Goal: Information Seeking & Learning: Learn about a topic

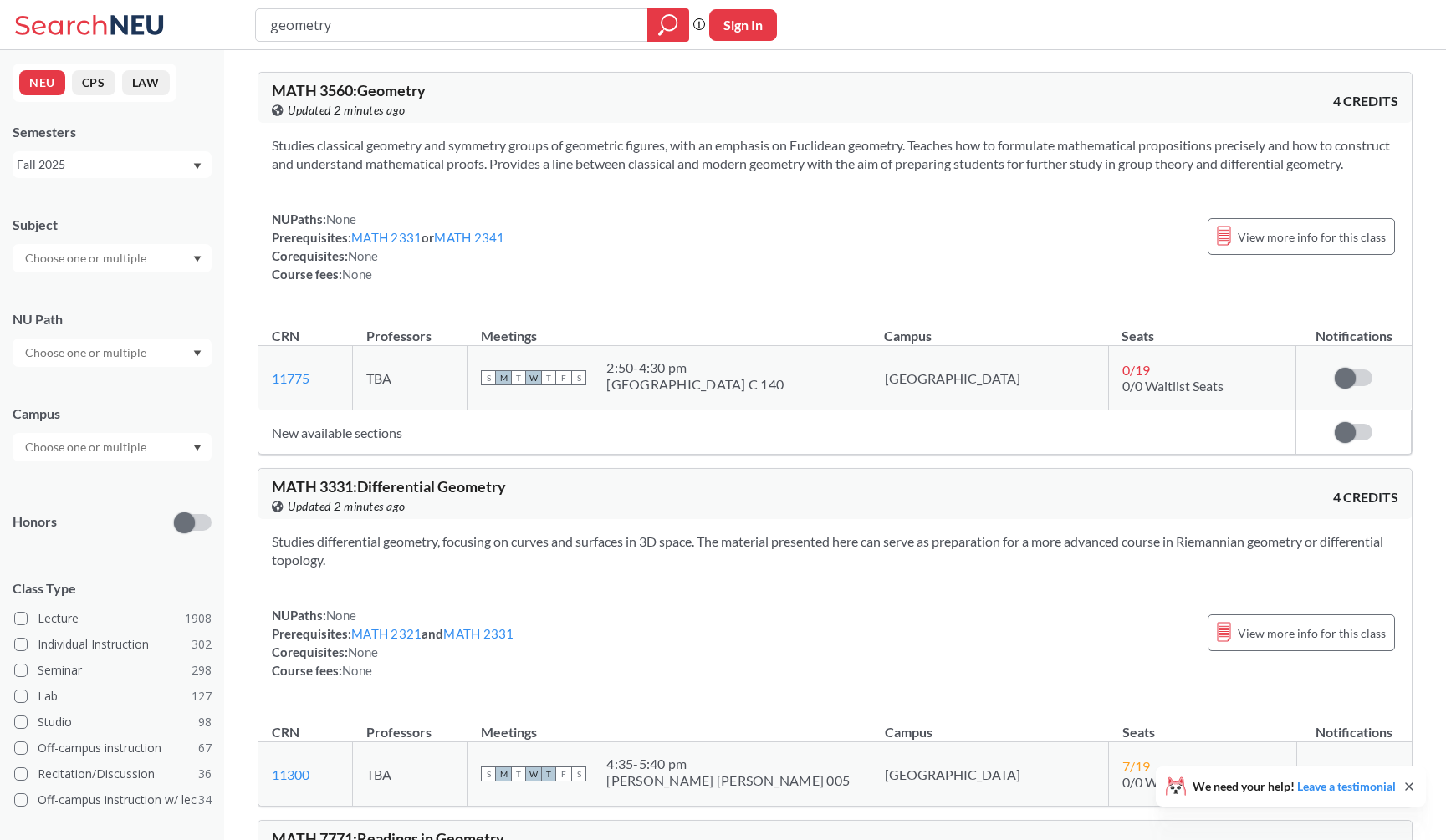
click at [837, 95] on div "MATH 3560 : Geometry View this course on Banner. Updated 3 minutes ago 4 CREDITS" at bounding box center [834, 98] width 1153 height 50
click at [906, 192] on div "Studies classical geometry and symmetry groups of geometric figures, with an em…" at bounding box center [834, 216] width 1153 height 187
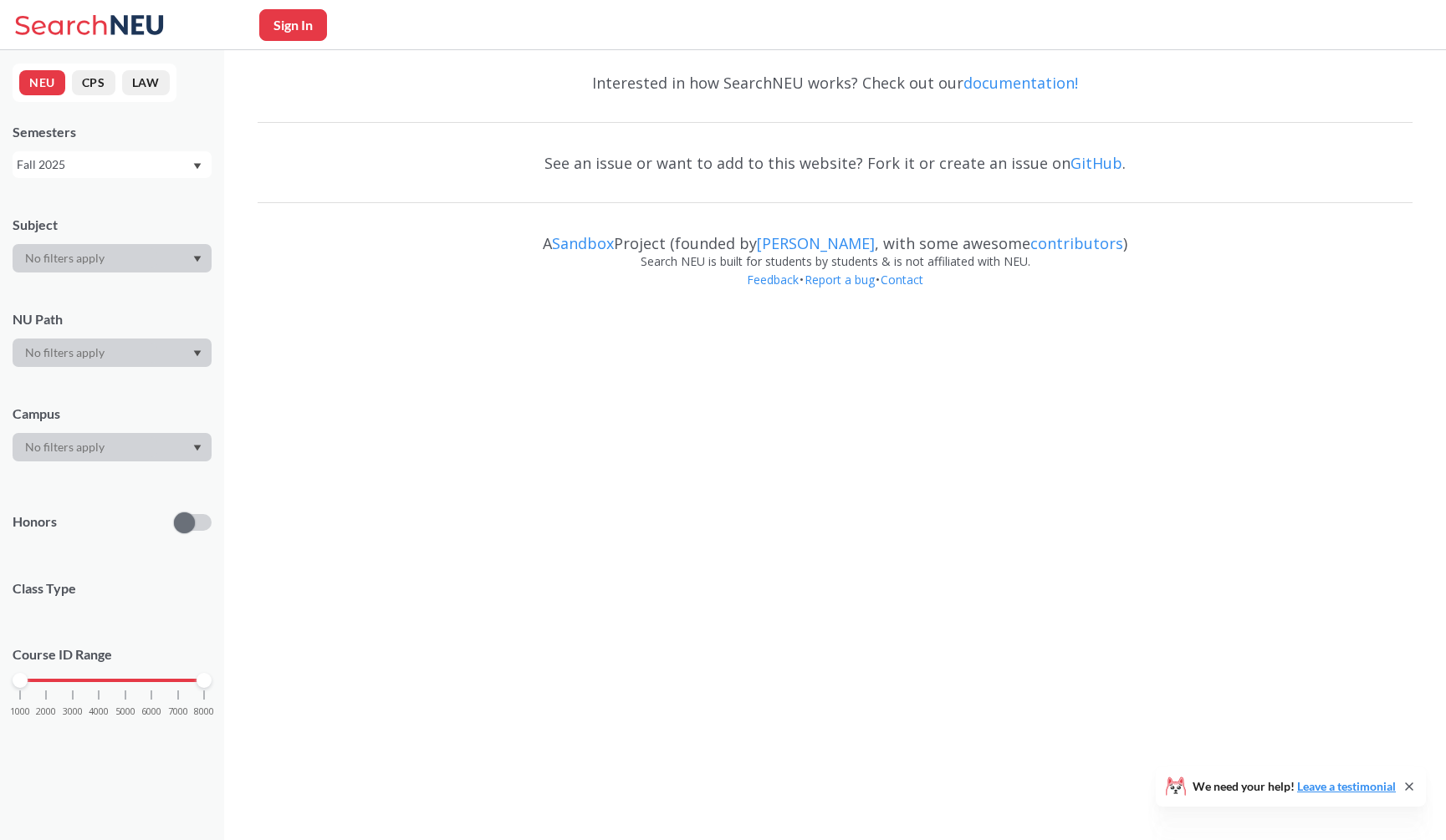
click at [1020, 35] on div "Sign In" at bounding box center [723, 25] width 1446 height 50
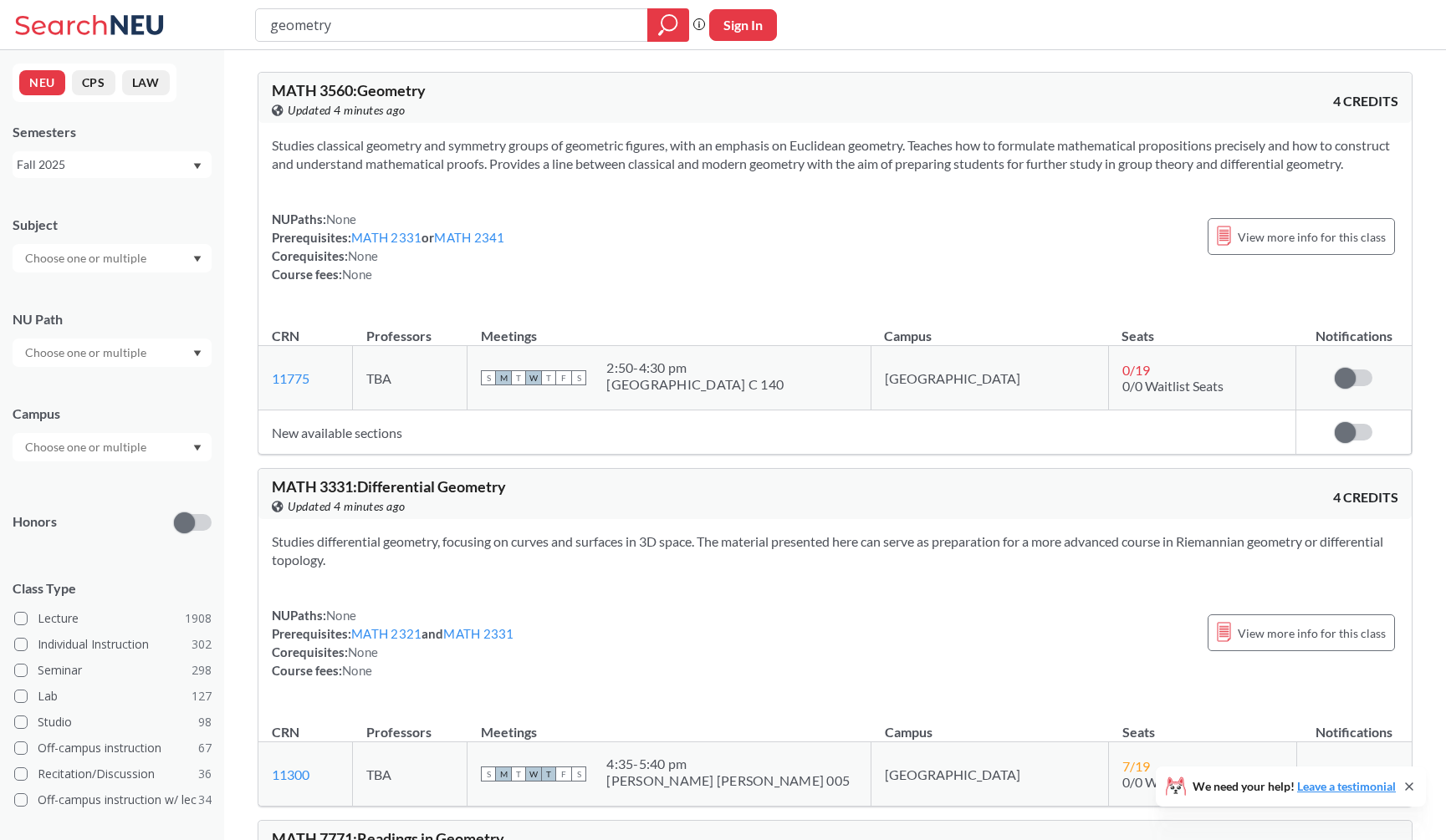
click at [1100, 138] on section "Studies classical geometry and symmetry groups of geometric figures, with an em…" at bounding box center [835, 154] width 1126 height 36
click at [1098, 173] on section "Studies classical geometry and symmetry groups of geometric figures, with an em…" at bounding box center [835, 154] width 1126 height 36
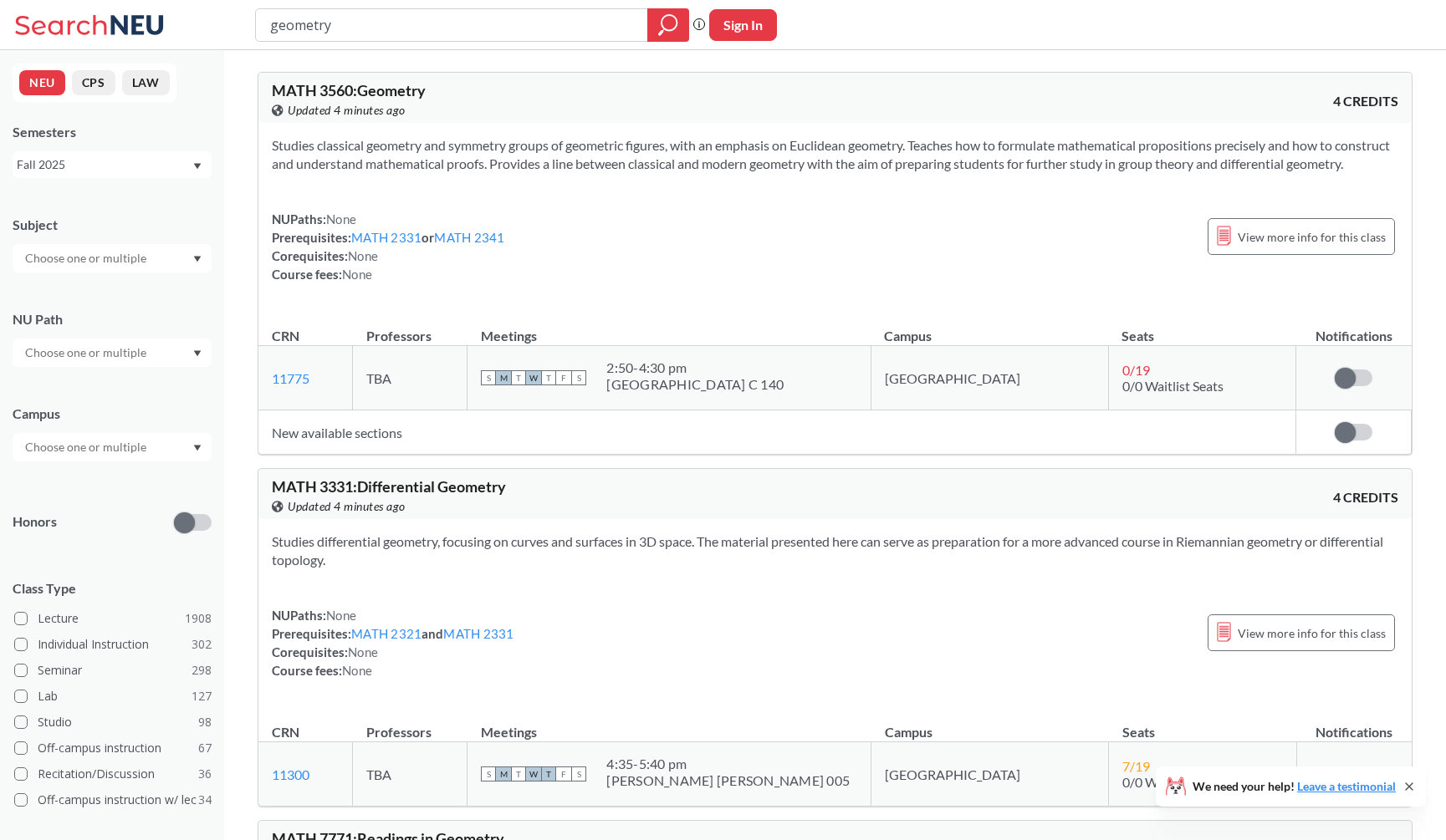
click at [625, 111] on div "View this course on Banner. Updated 4 minutes ago" at bounding box center [553, 110] width 564 height 19
click at [627, 98] on div "MATH 3560 : Geometry View this course on Banner. Updated 4 minutes ago" at bounding box center [553, 101] width 564 height 36
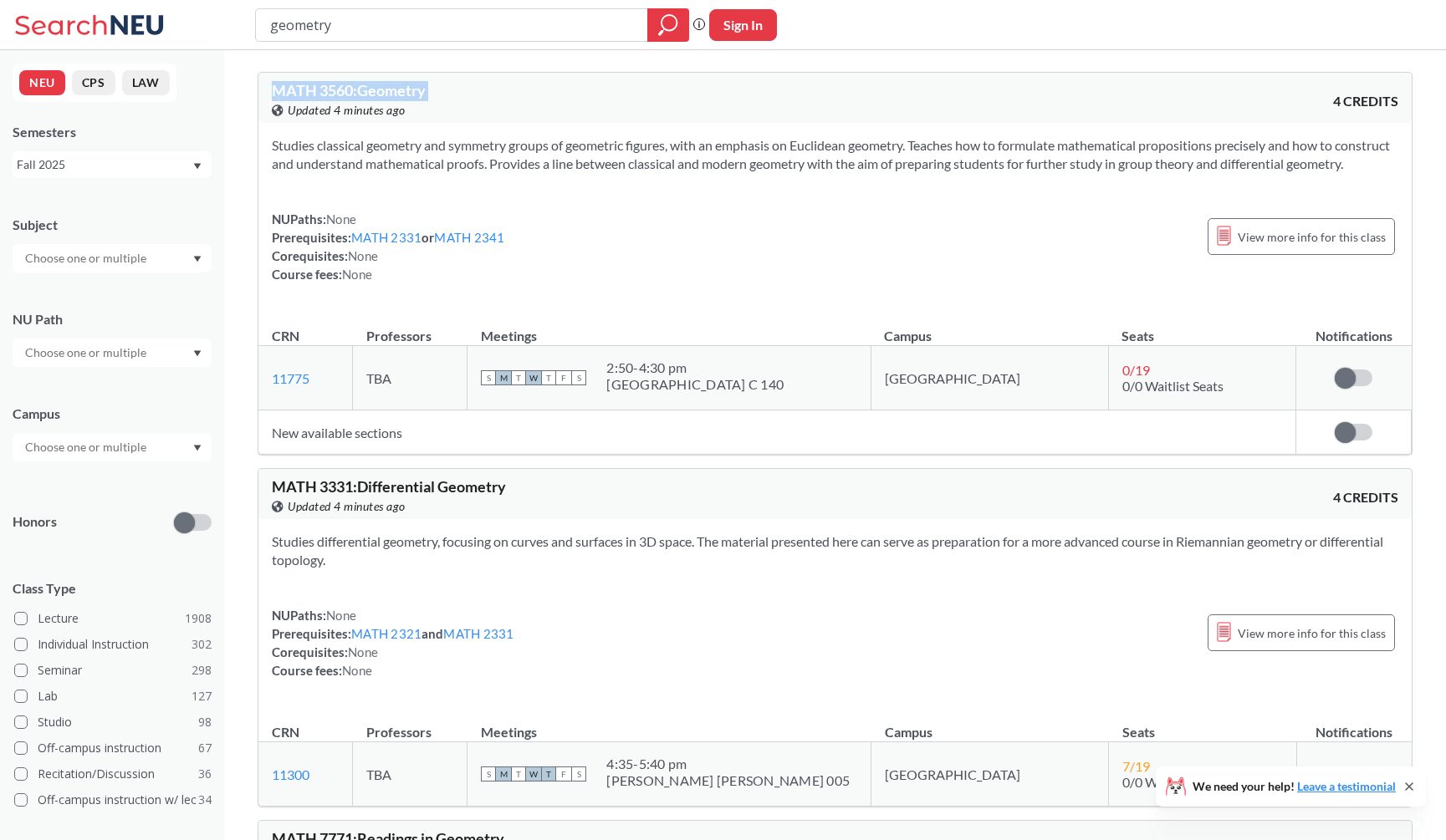
click at [627, 98] on div "MATH 3560 : Geometry View this course on Banner. Updated 4 minutes ago" at bounding box center [553, 101] width 564 height 36
click at [654, 101] on div "View this course on Banner. Updated 4 minutes ago" at bounding box center [553, 110] width 564 height 19
click at [669, 99] on div "MATH 3560 : Geometry View this course on Banner. Updated 4 minutes ago" at bounding box center [553, 101] width 564 height 36
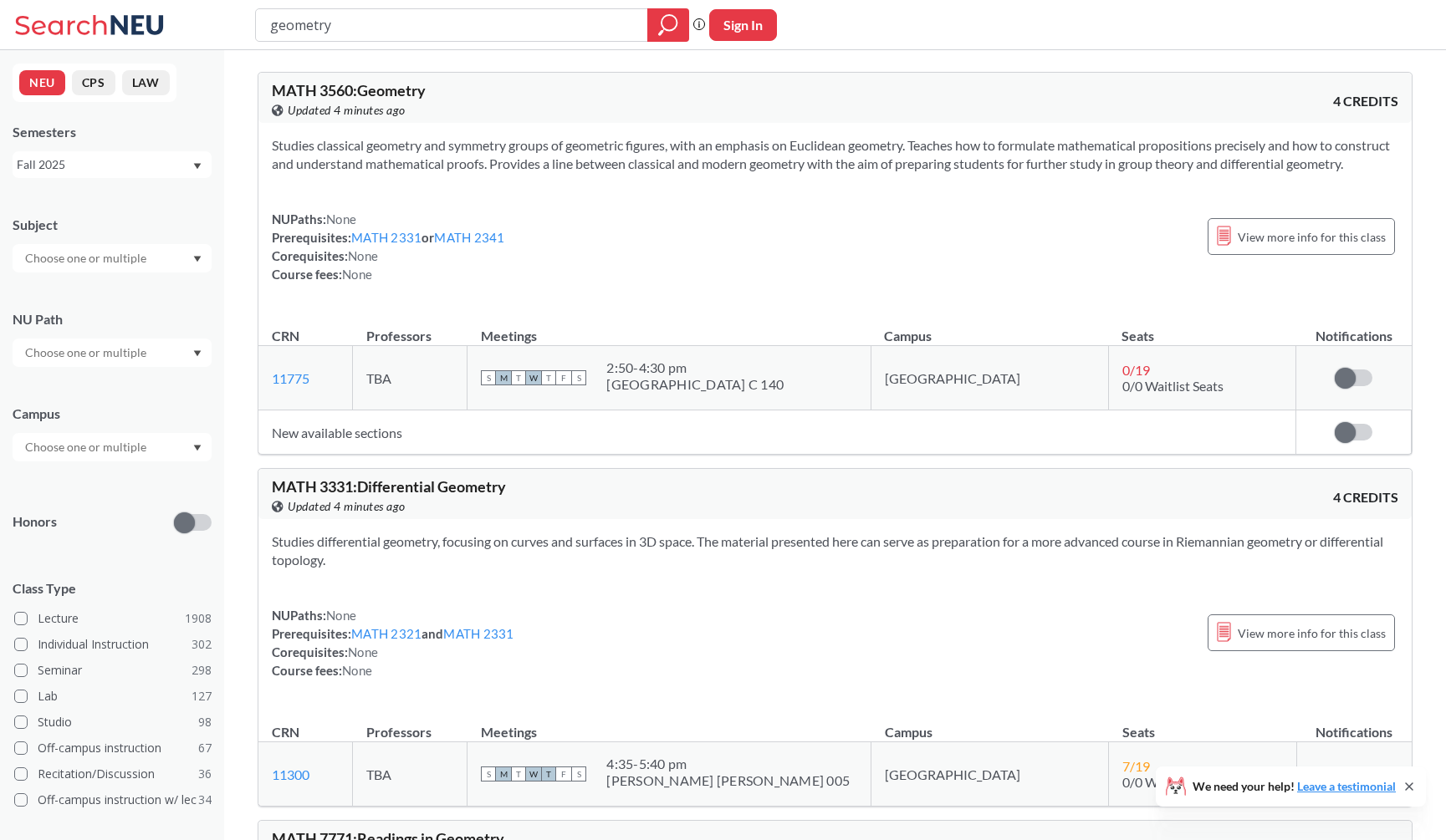
click at [669, 122] on div "MATH 3560 : Geometry View this course on Banner. Updated 4 minutes ago 4 CREDITS" at bounding box center [834, 98] width 1153 height 50
click at [685, 115] on div "View this course on Banner. Updated 4 minutes ago" at bounding box center [553, 110] width 564 height 19
click at [660, 173] on section "Studies classical geometry and symmetry groups of geometric figures, with an em…" at bounding box center [835, 154] width 1126 height 36
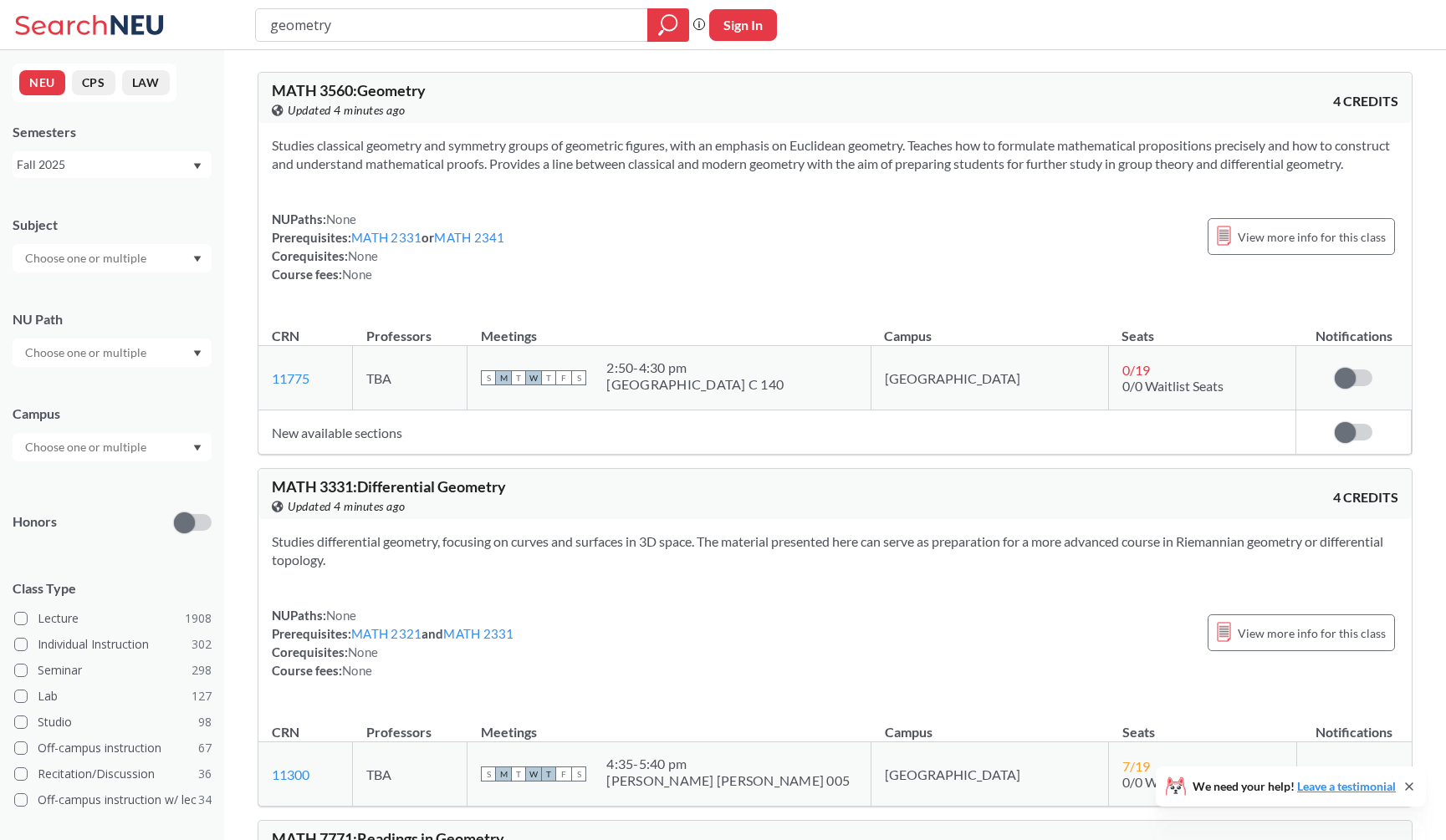
click at [660, 173] on section "Studies classical geometry and symmetry groups of geometric figures, with an em…" at bounding box center [835, 154] width 1126 height 36
click at [808, 94] on div "MATH 3560 : Geometry View this course on Banner. Updated 2 minutes ago" at bounding box center [553, 101] width 564 height 36
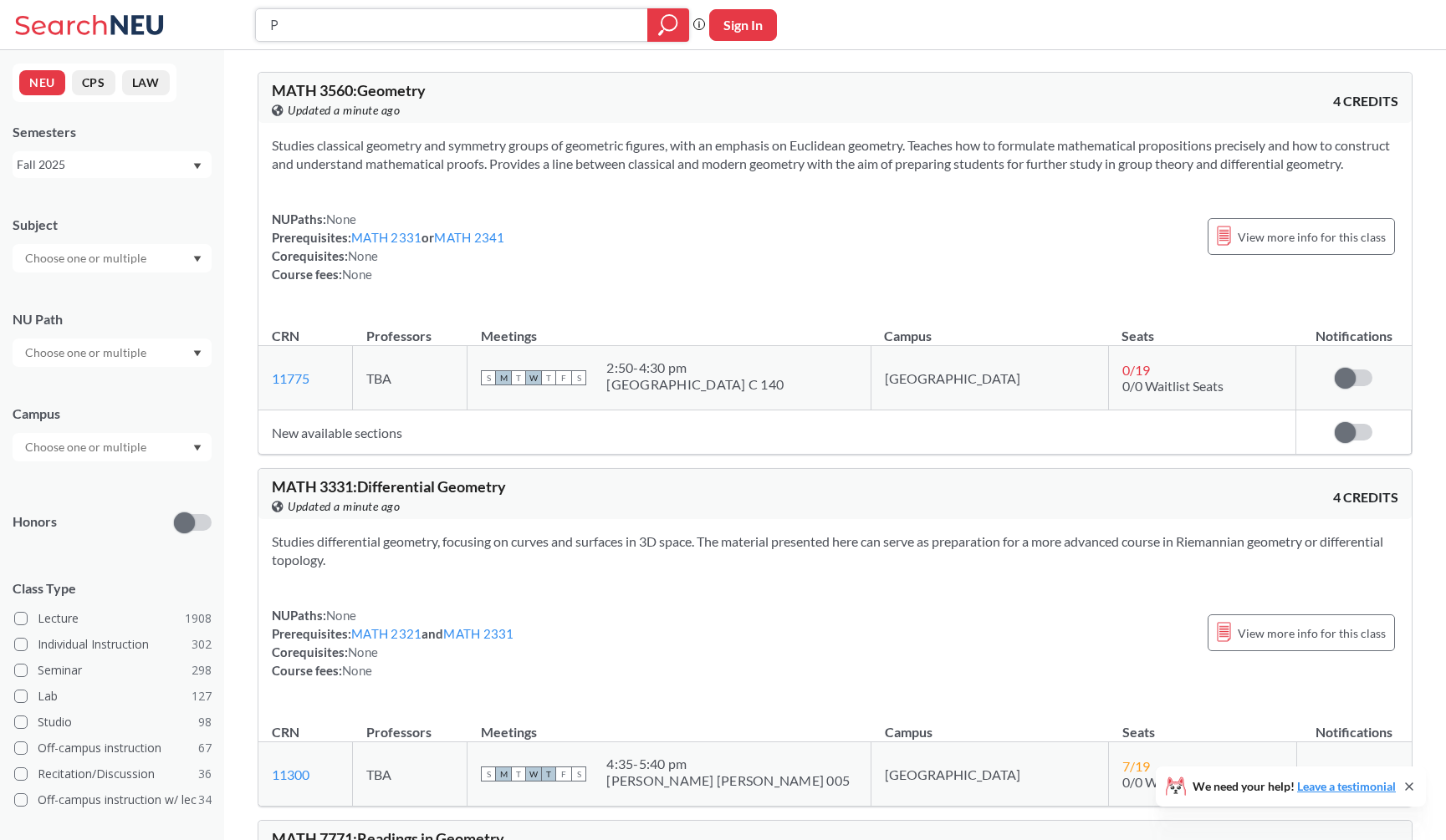
type input "PL"
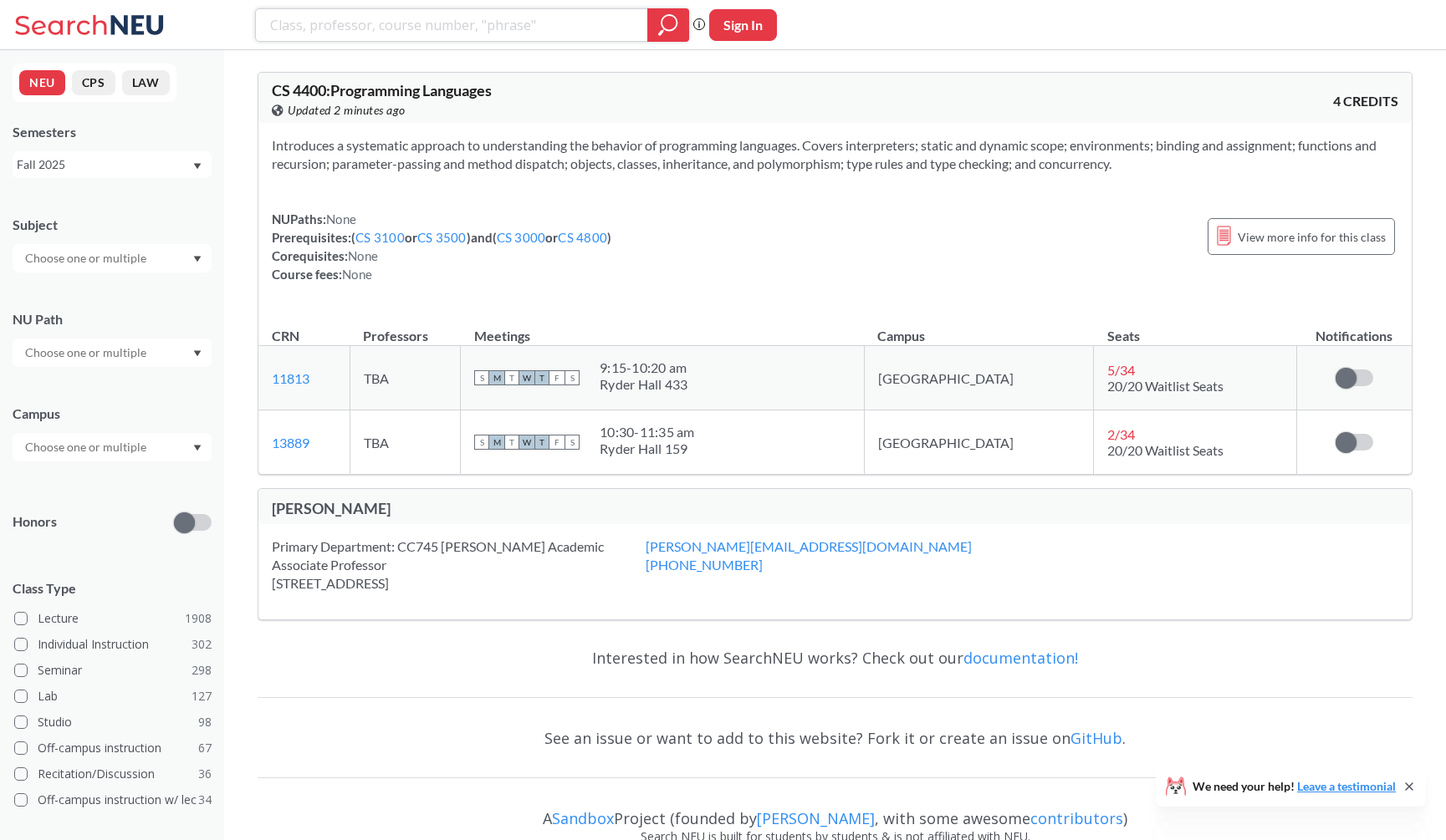
click at [519, 37] on input "search" at bounding box center [451, 25] width 367 height 28
type input "logic and comp"
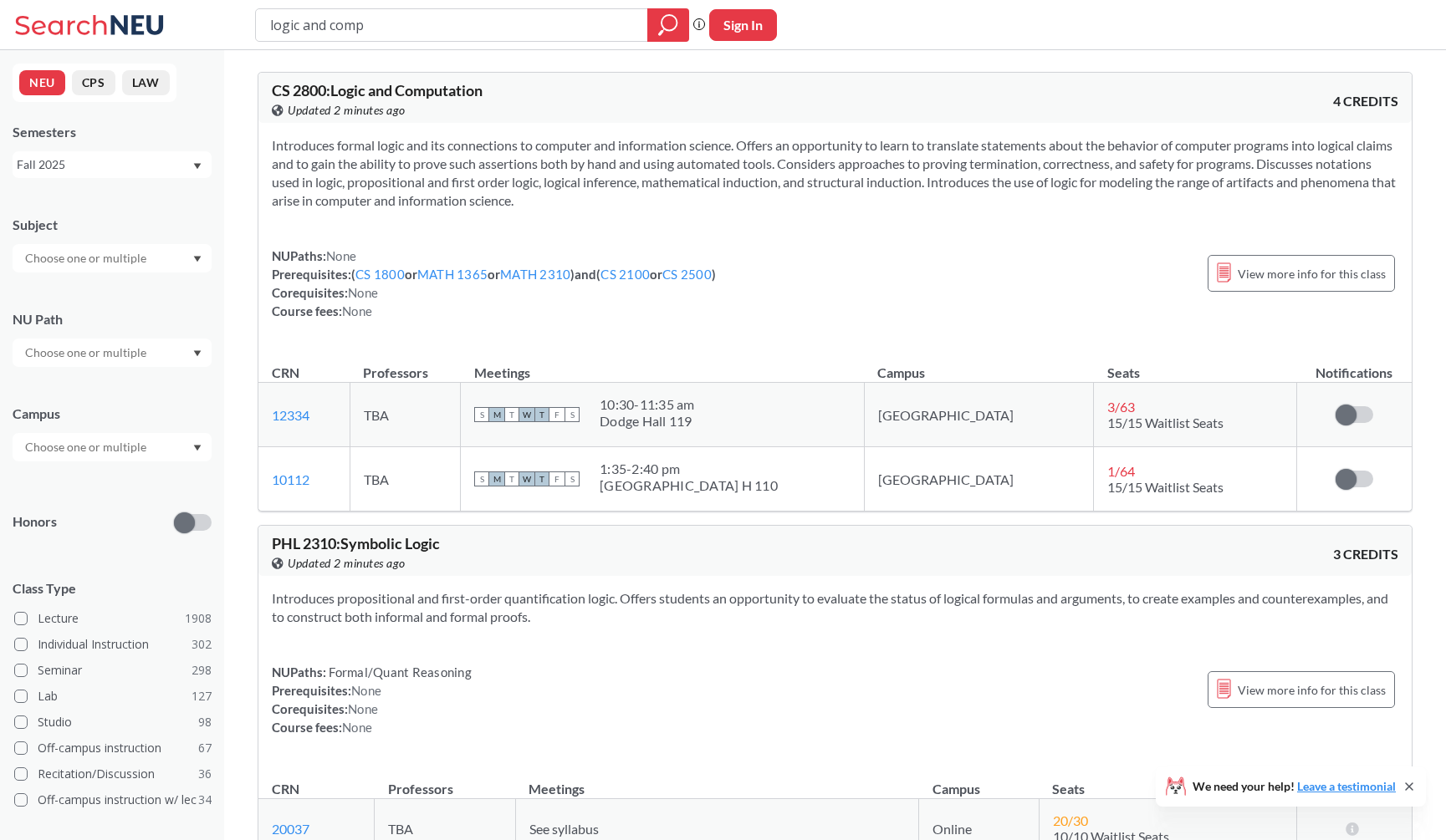
click at [675, 188] on section "Introduces formal logic and its connections to computer and information science…" at bounding box center [835, 173] width 1126 height 74
click at [551, 32] on input "logic and comp" at bounding box center [451, 25] width 367 height 28
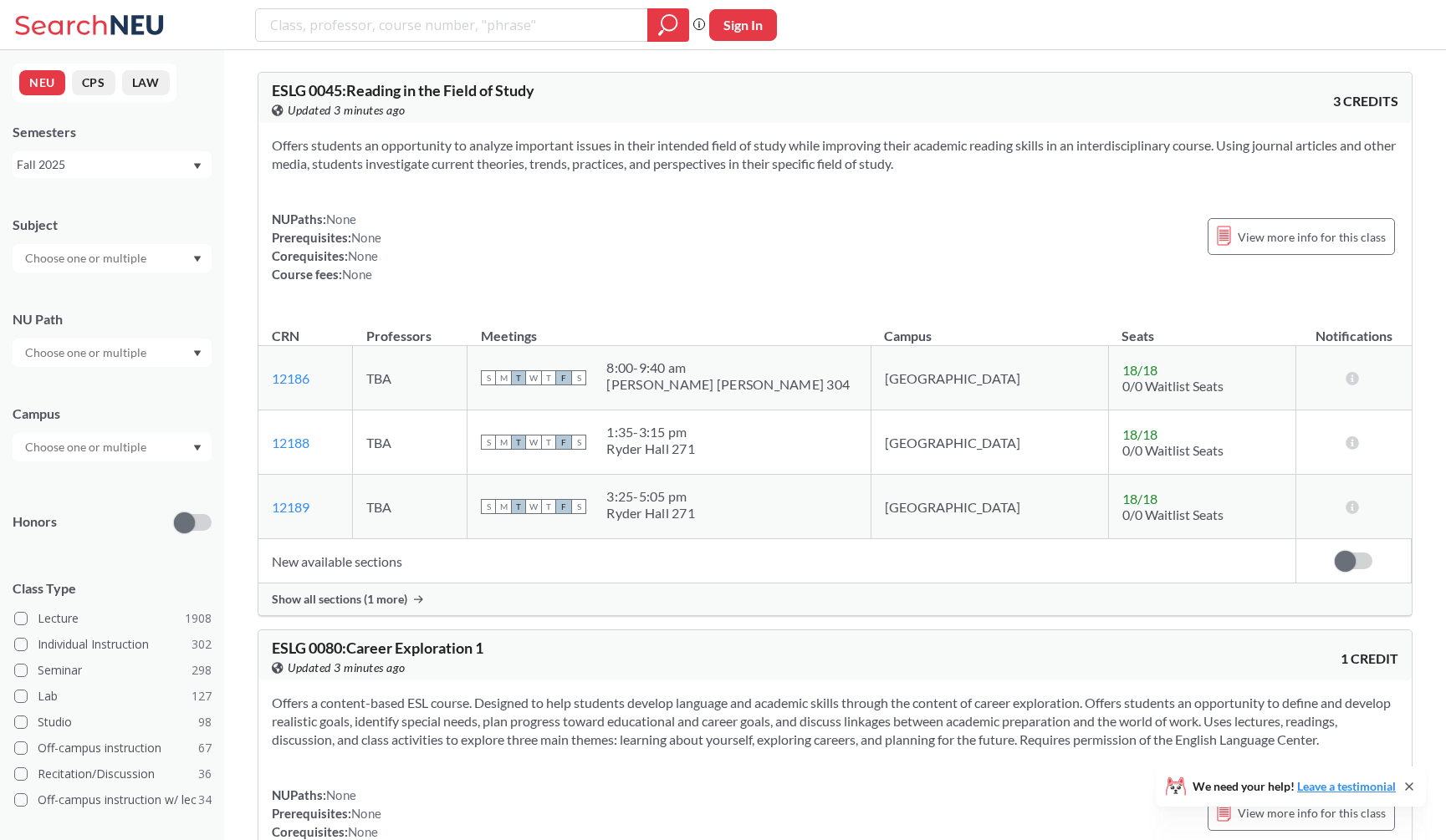
click at [152, 288] on div "Subject NU Path Campus Honors Class Type Lecture 1908 Individual Instruction 30…" at bounding box center [111, 577] width 199 height 758
click at [164, 257] on div at bounding box center [111, 258] width 199 height 28
click at [158, 287] on div "CS ( 115 )" at bounding box center [116, 288] width 189 height 19
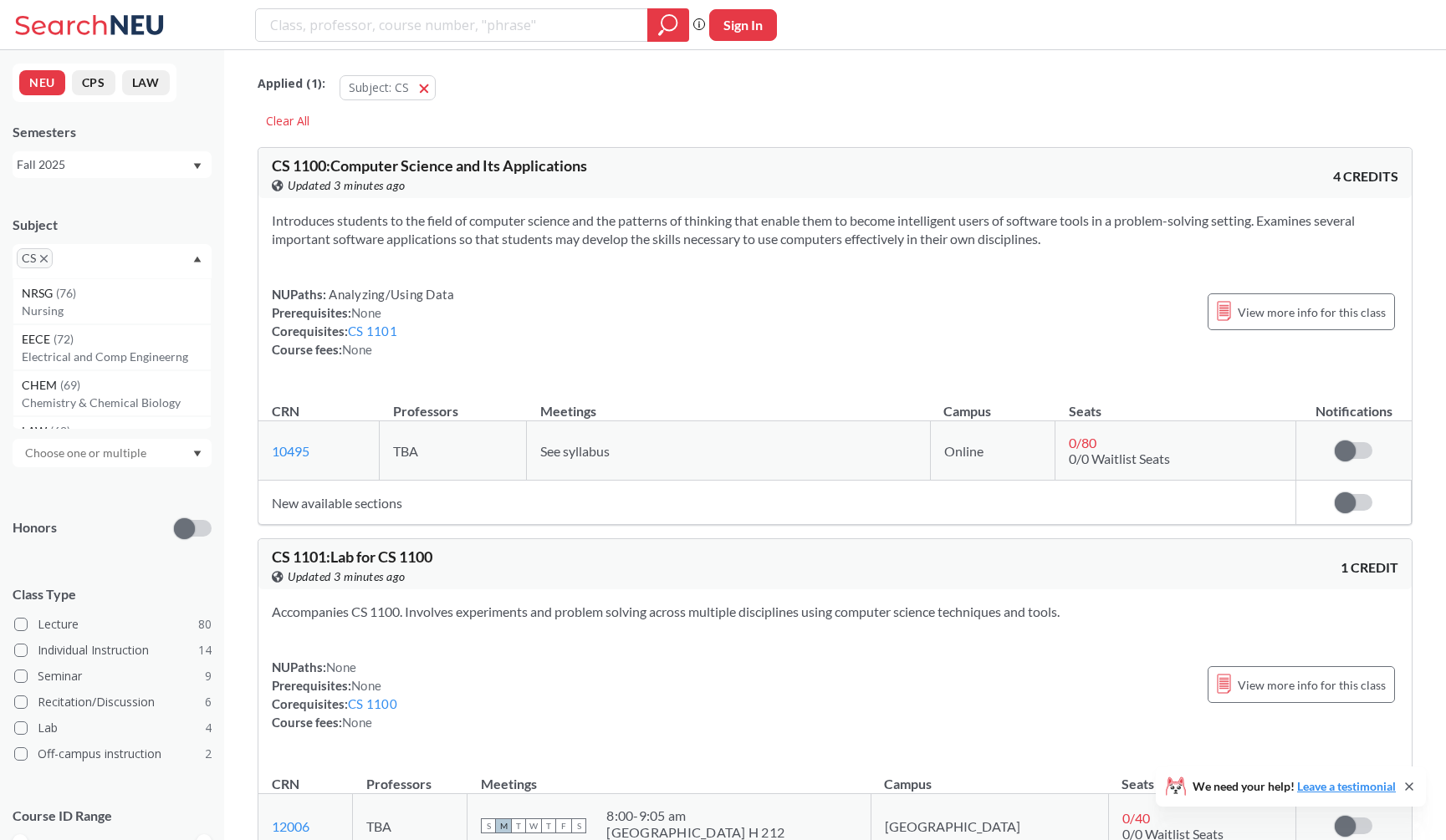
click at [391, 237] on section "Introduces students to the field of computer science and the patterns of thinki…" at bounding box center [835, 229] width 1126 height 36
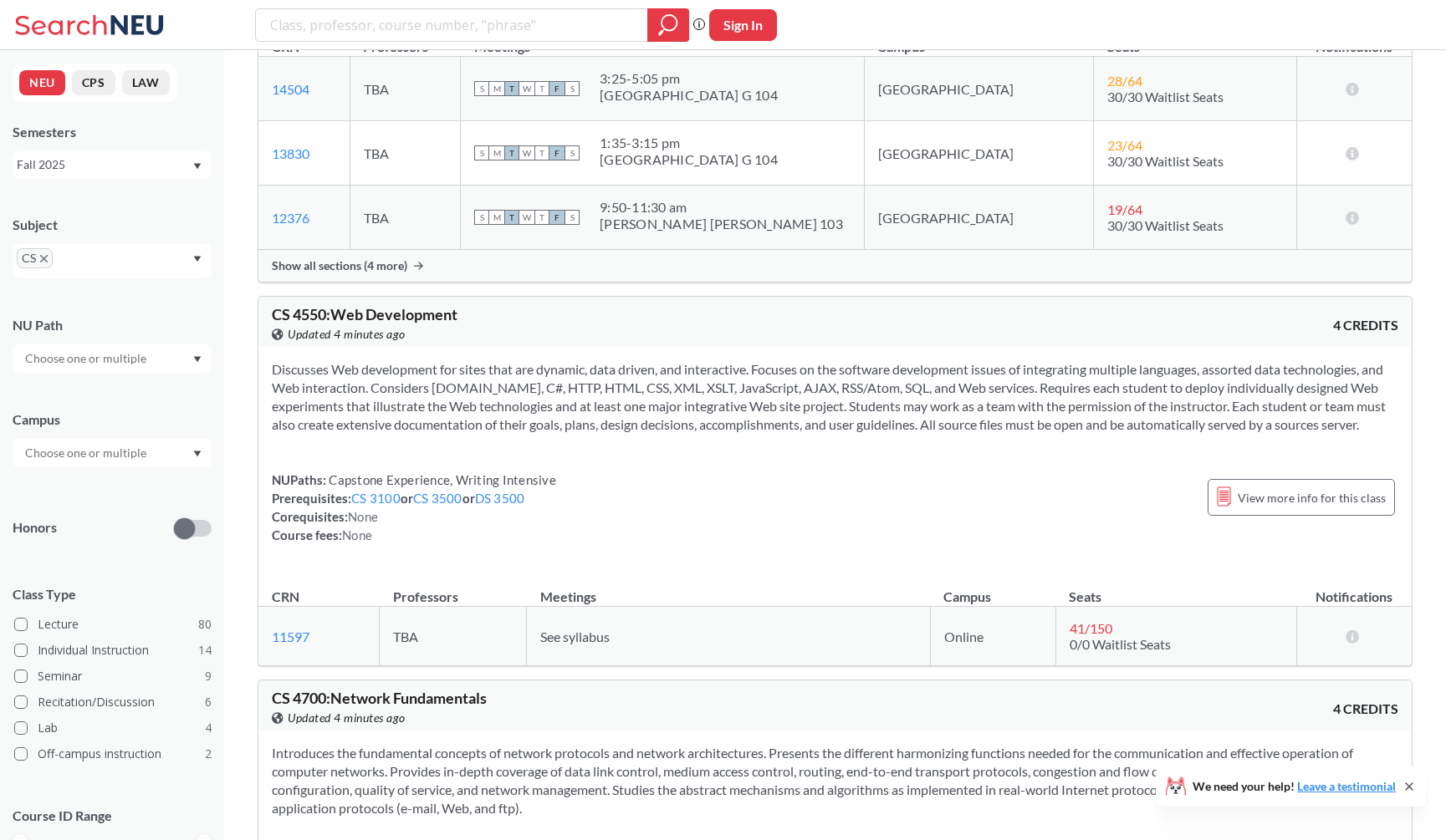
scroll to position [15101, 0]
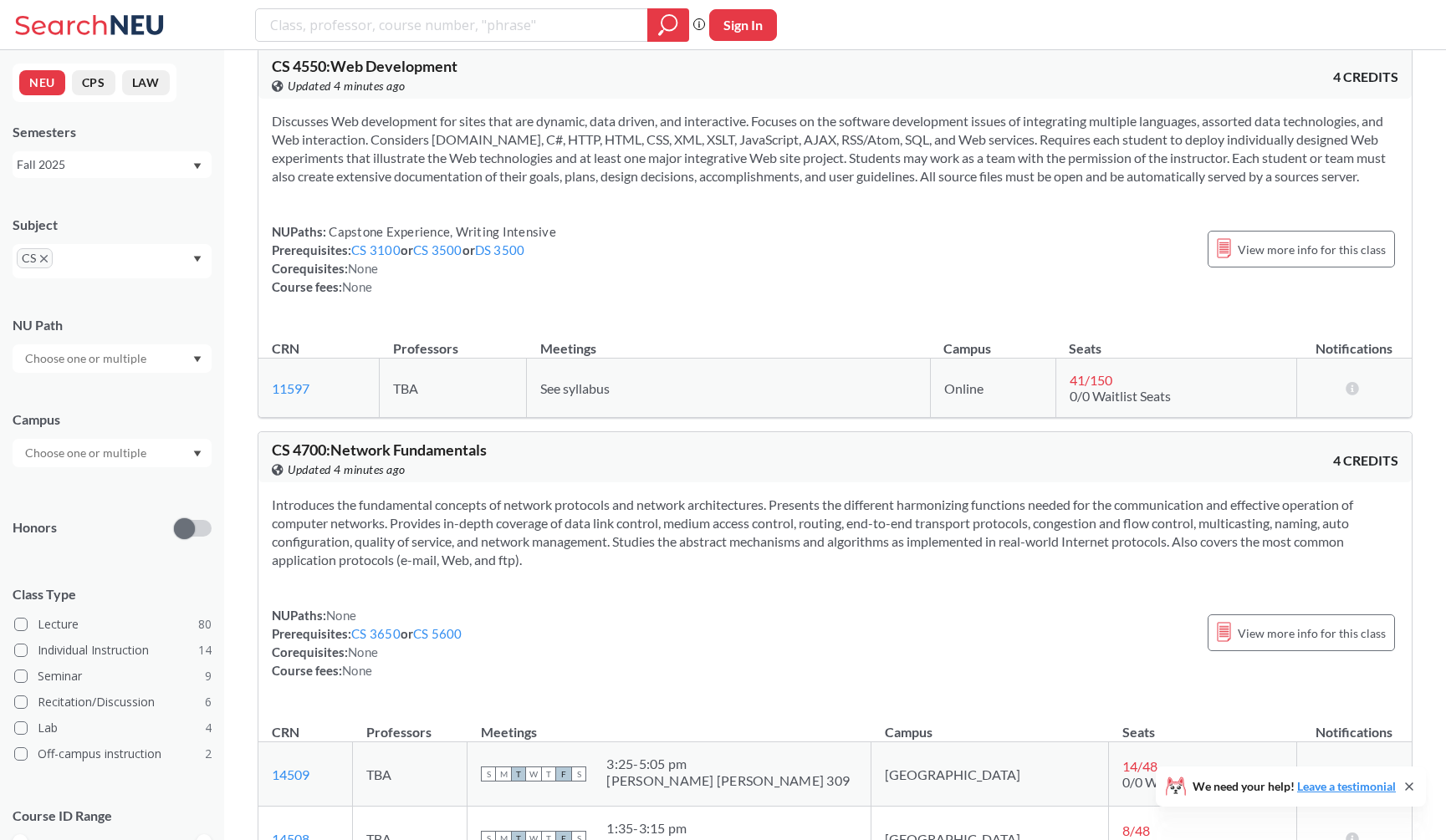
click at [40, 256] on icon "X to remove pill" at bounding box center [44, 259] width 7 height 7
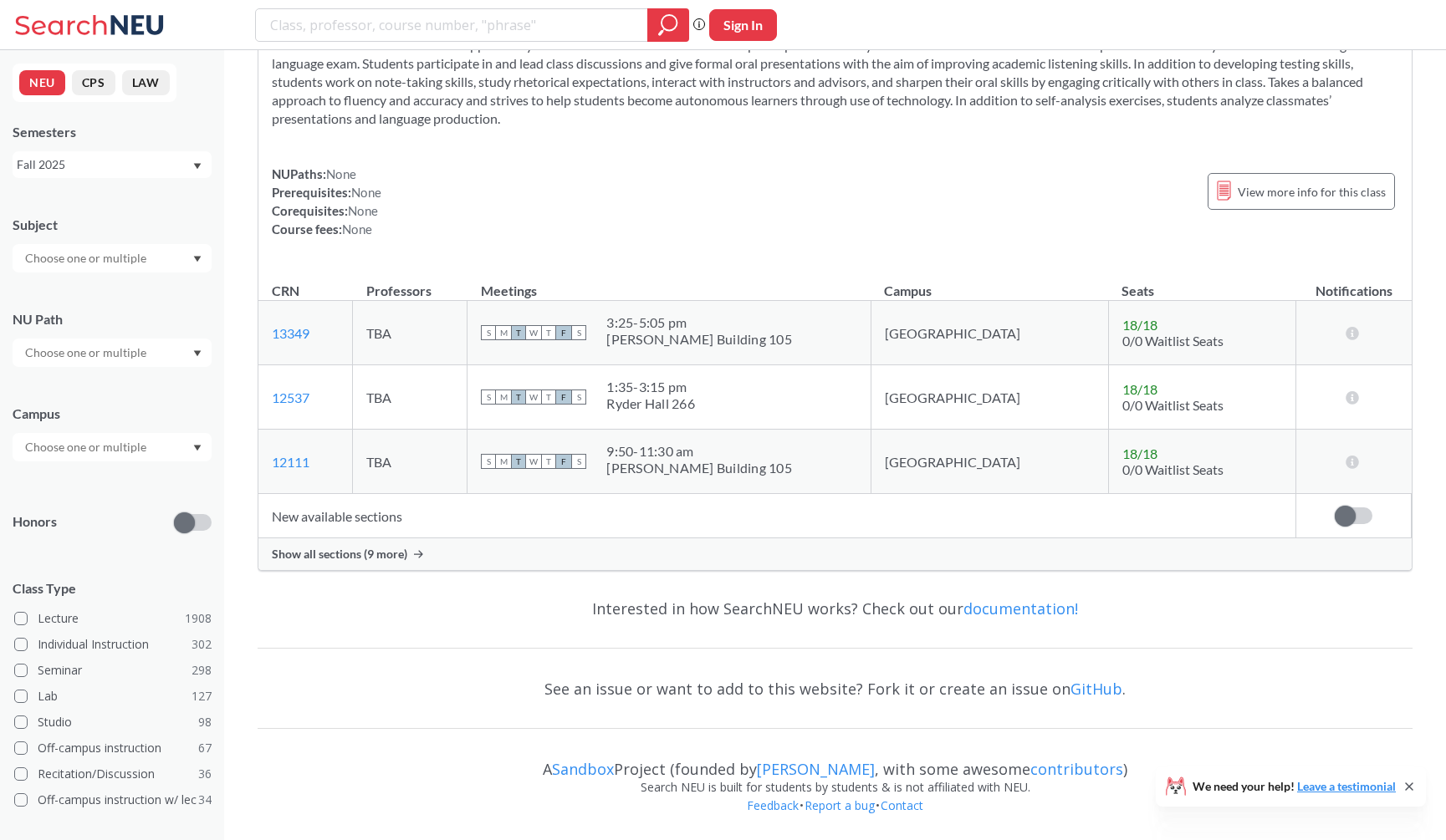
click at [57, 263] on input "text" at bounding box center [87, 258] width 140 height 20
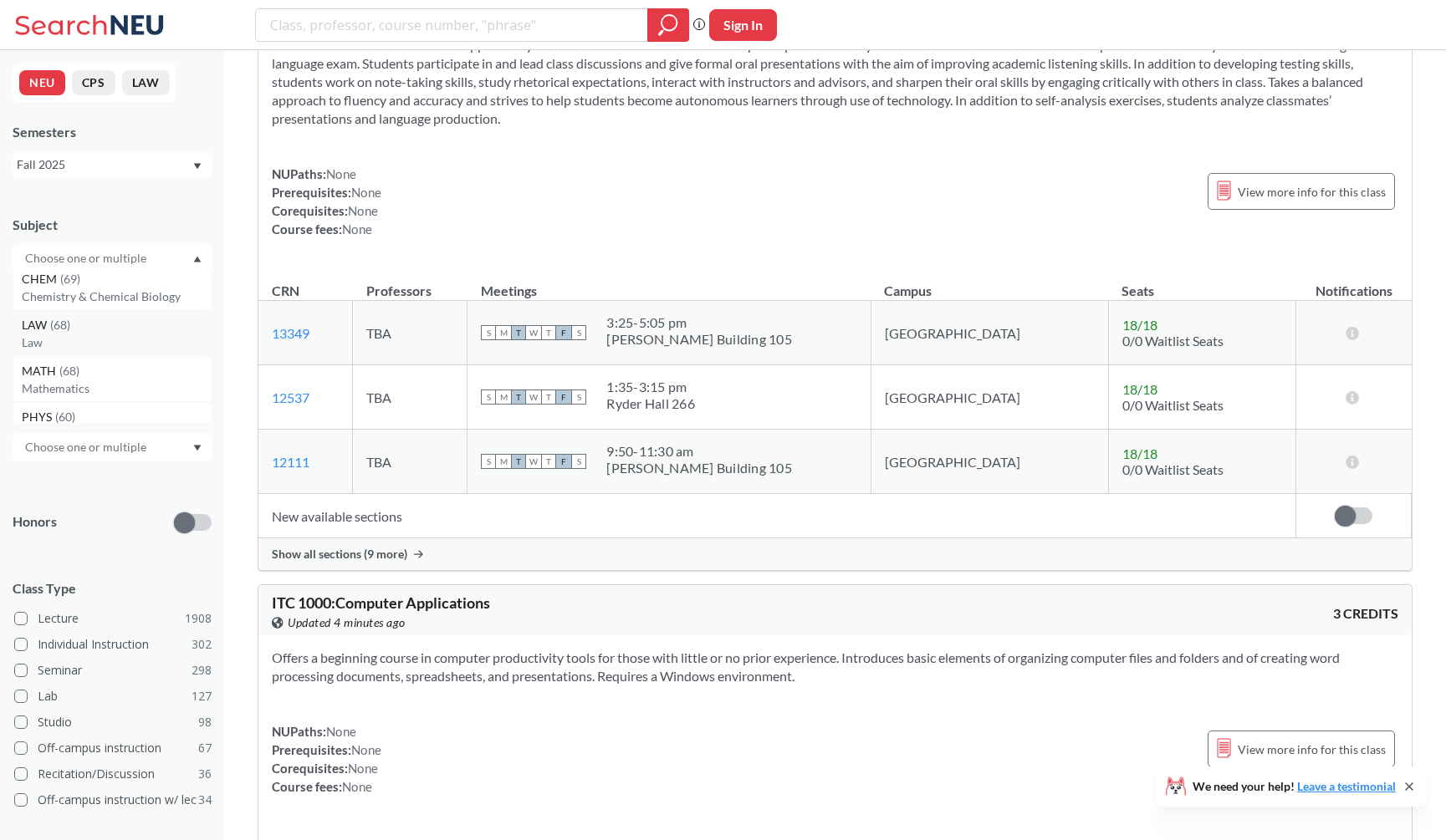
scroll to position [153, 0]
click at [93, 370] on div "MATH ( 68 )" at bounding box center [116, 364] width 189 height 19
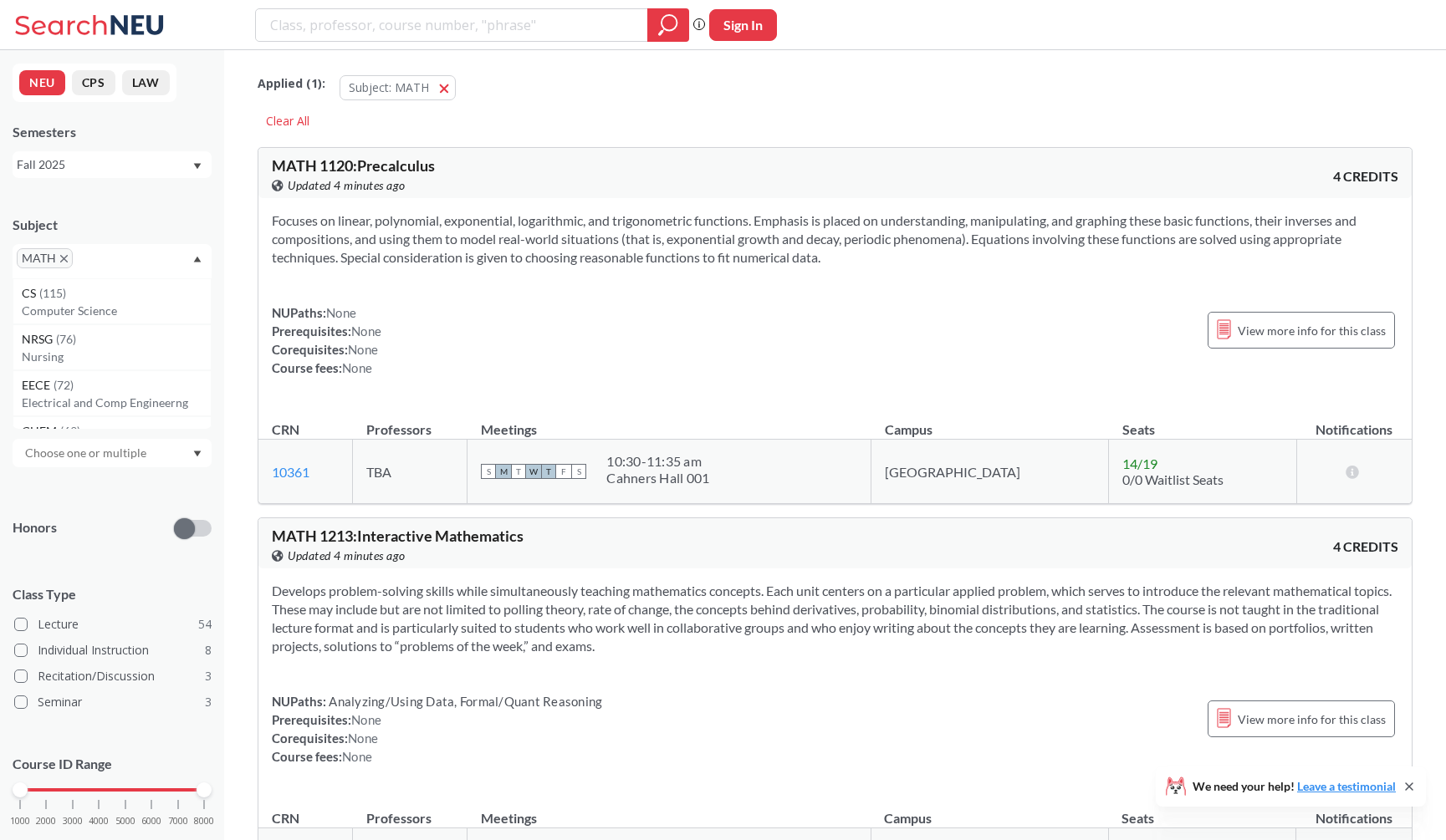
click at [463, 293] on div "Focuses on linear, polynomial, exponential, logarithmic, and trigonometric func…" at bounding box center [834, 301] width 1153 height 206
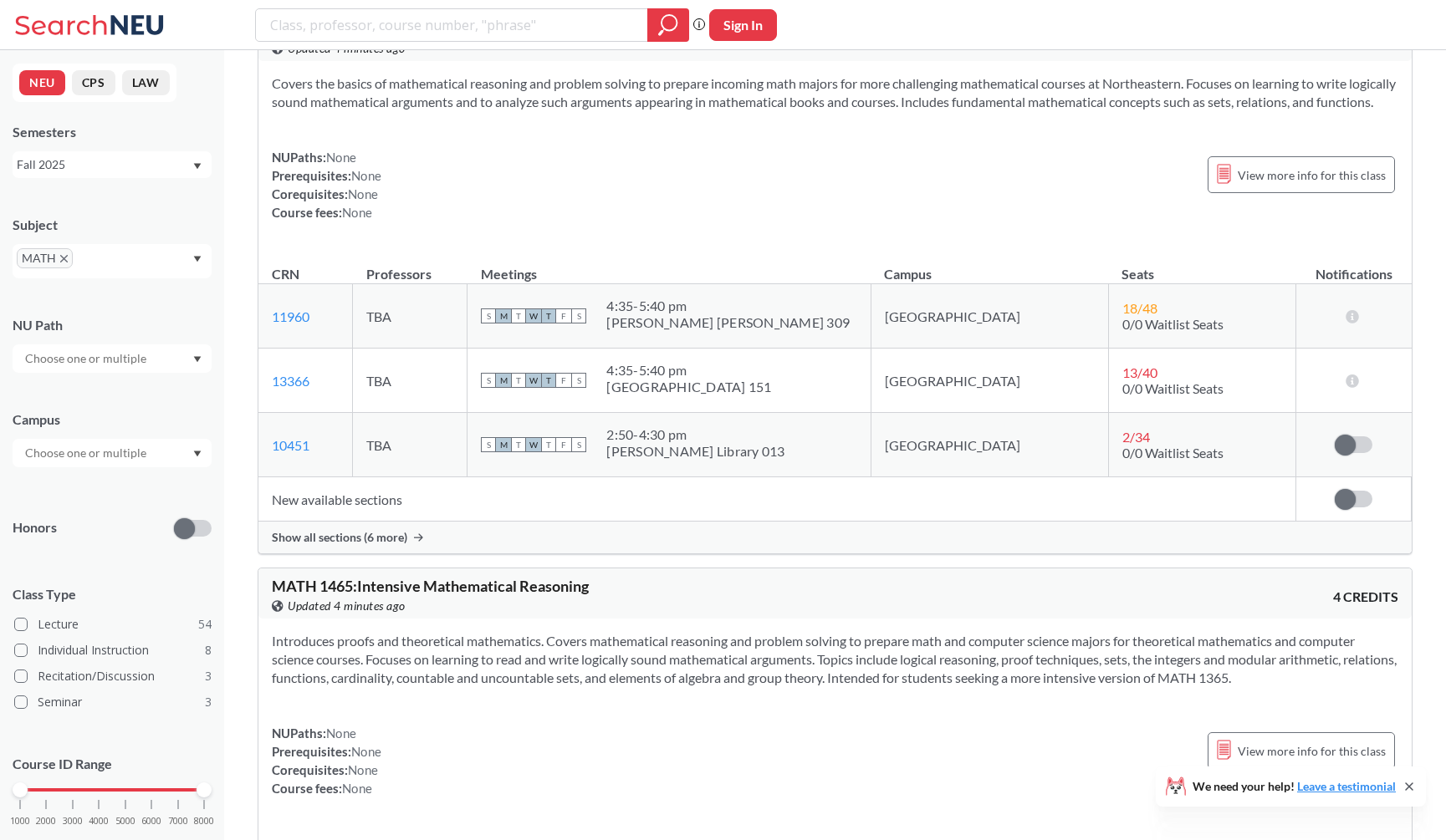
scroll to position [4680, 0]
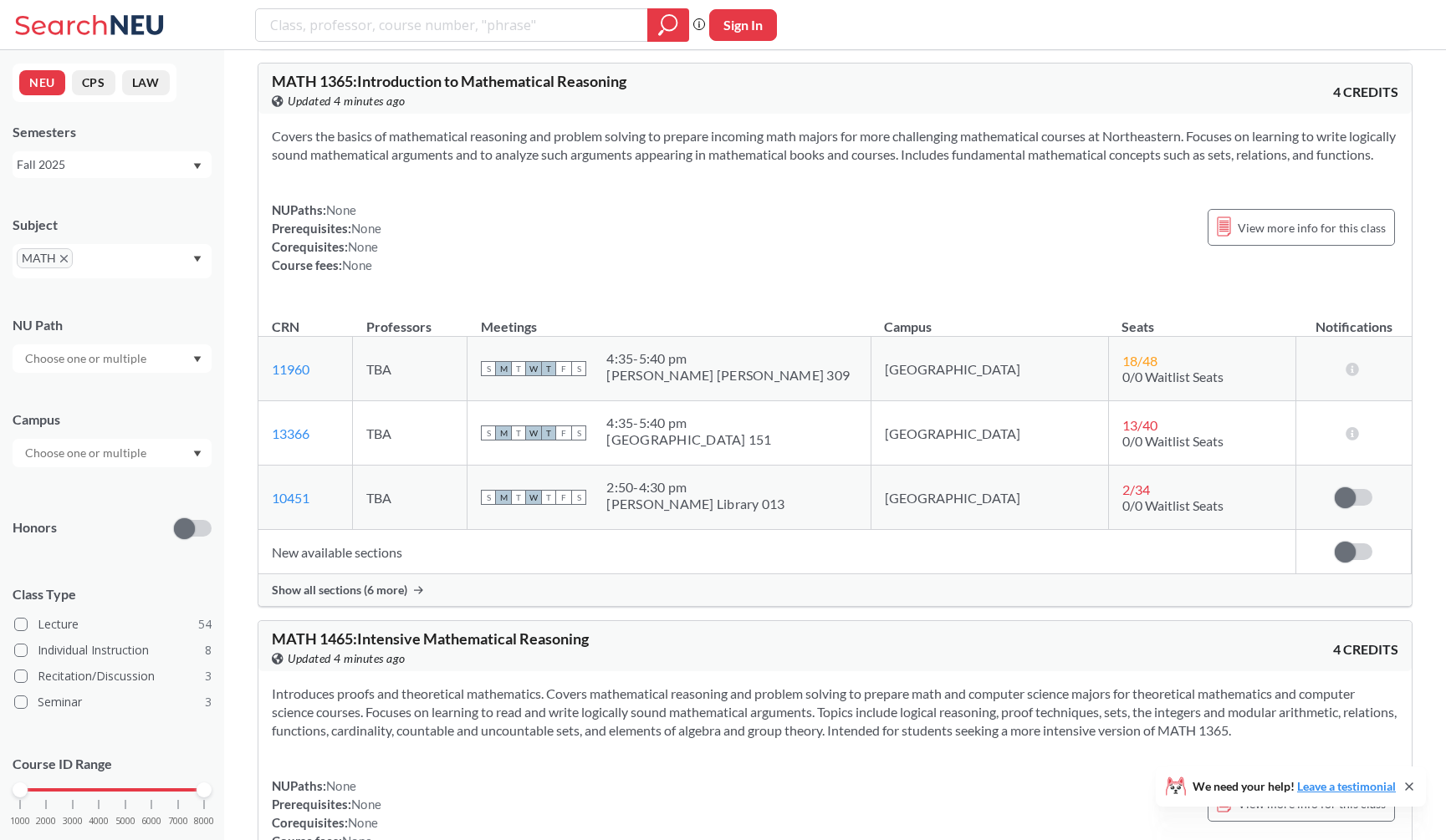
click at [488, 605] on div "Show all sections (6 more)" at bounding box center [834, 590] width 1153 height 32
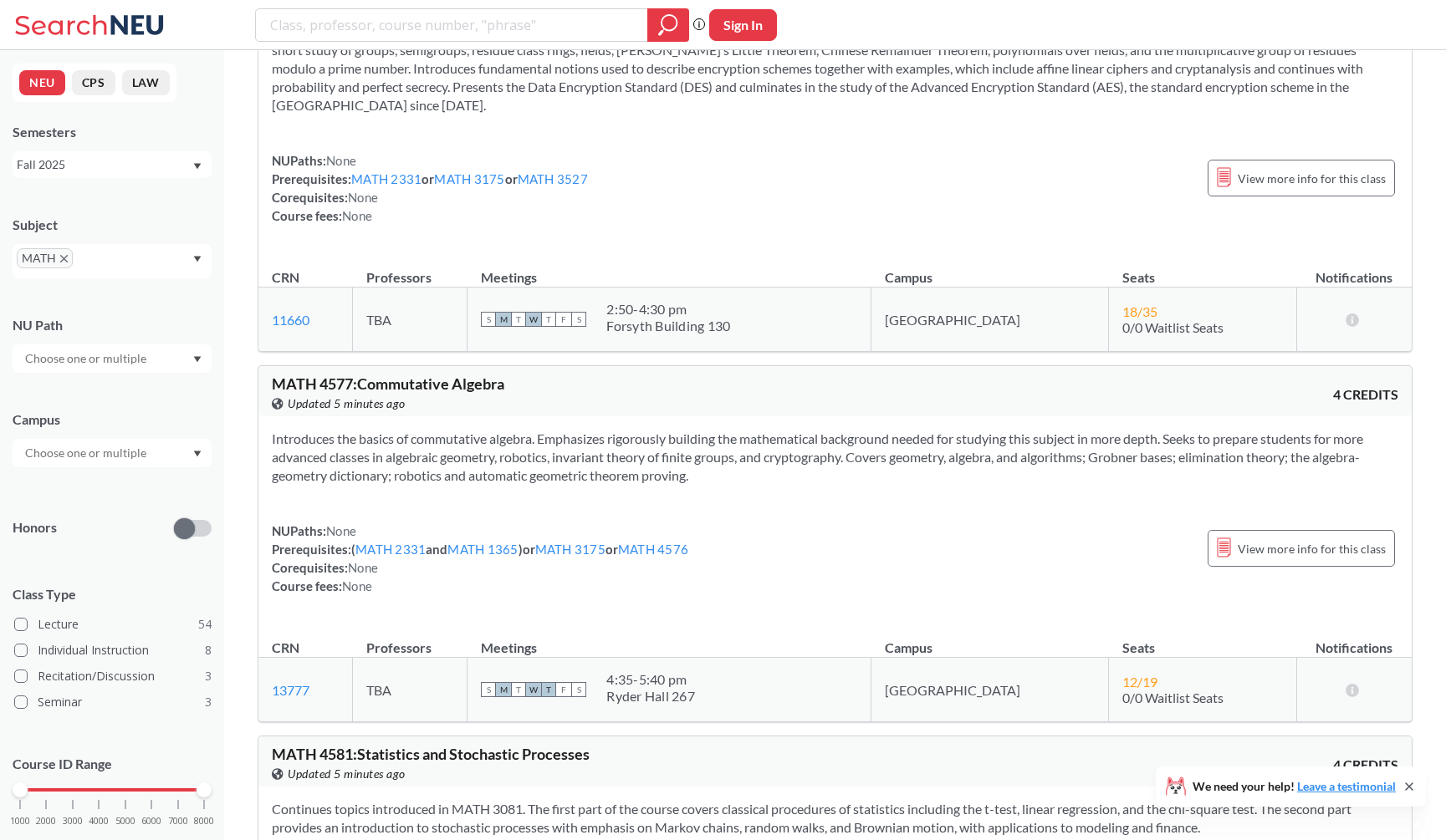
scroll to position [15101, 0]
